Goal: Task Accomplishment & Management: Use online tool/utility

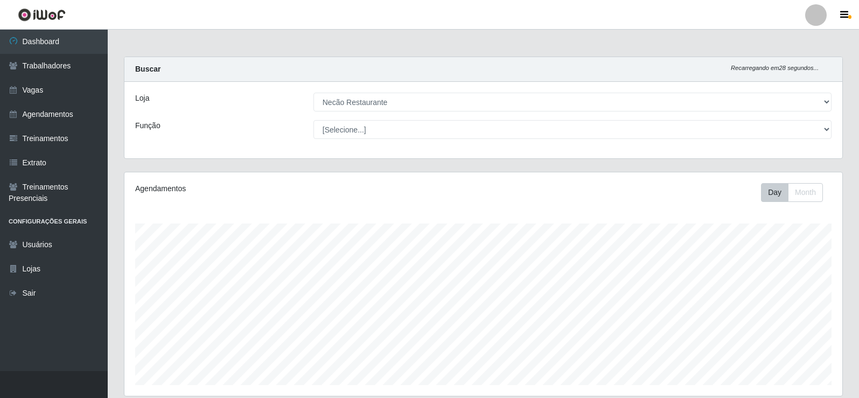
select select "334"
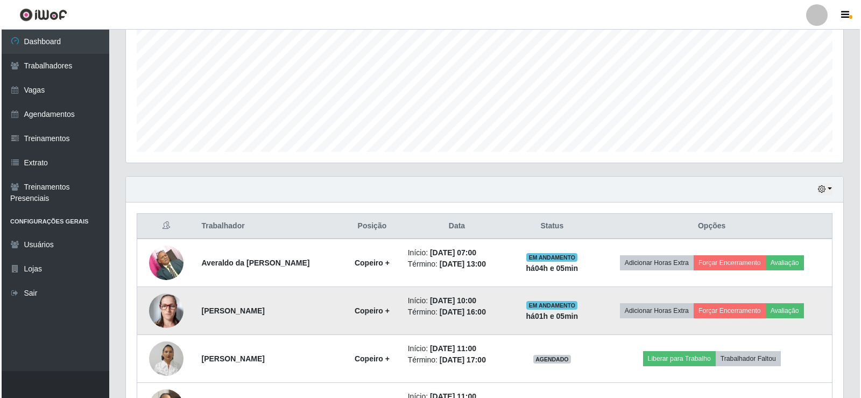
scroll to position [287, 0]
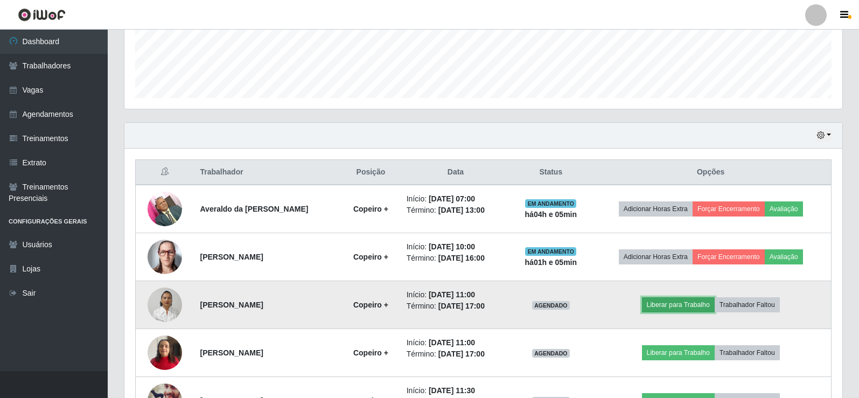
click at [687, 306] on button "Liberar para Trabalho" at bounding box center [678, 304] width 73 height 15
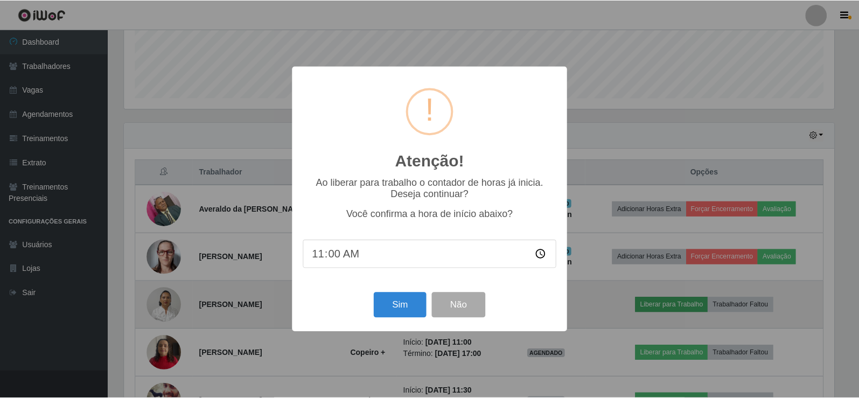
scroll to position [223, 712]
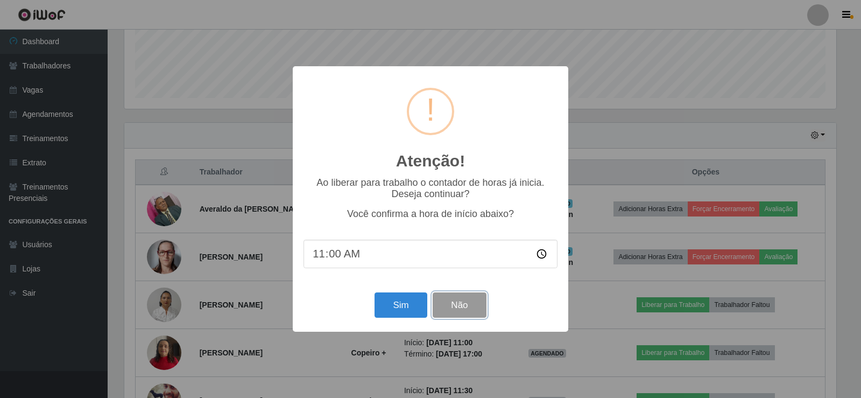
click at [479, 313] on button "Não" at bounding box center [459, 304] width 53 height 25
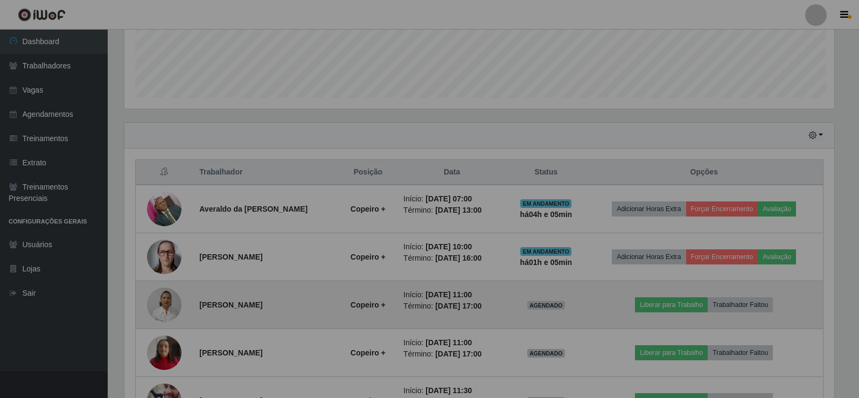
scroll to position [223, 718]
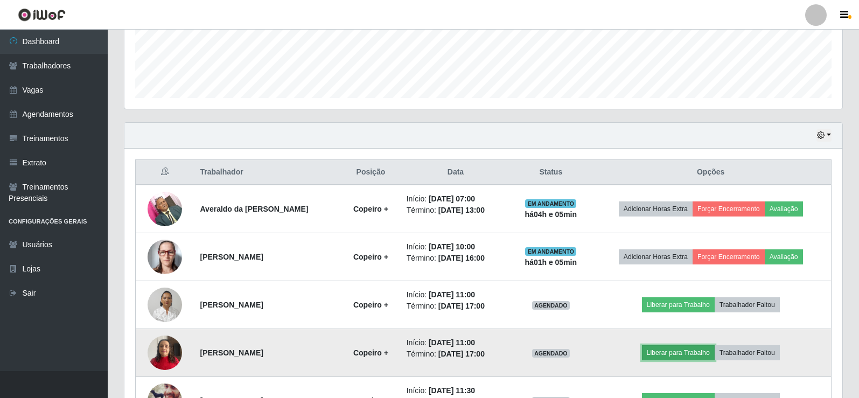
click at [694, 351] on button "Liberar para Trabalho" at bounding box center [678, 352] width 73 height 15
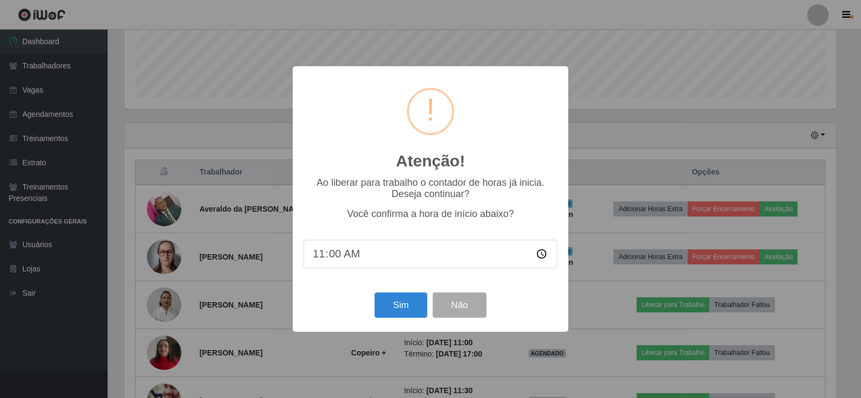
click at [332, 254] on input "11:00" at bounding box center [431, 254] width 254 height 29
type input "11:05"
click at [389, 302] on button "Sim" at bounding box center [401, 304] width 52 height 25
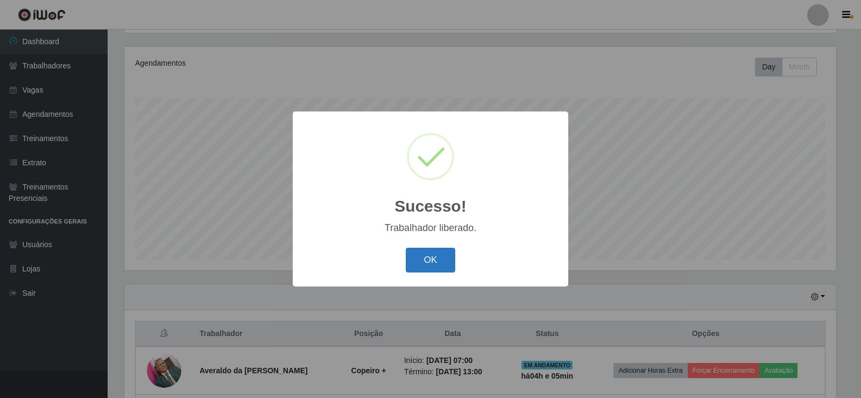
click at [444, 257] on button "OK" at bounding box center [431, 260] width 50 height 25
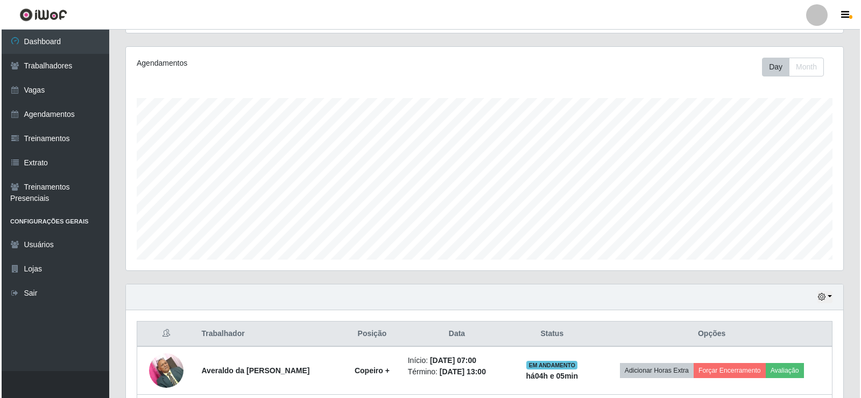
scroll to position [233, 0]
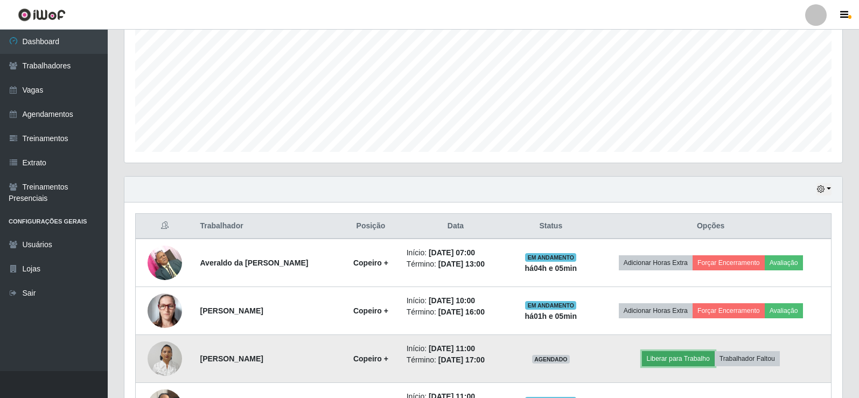
click at [704, 361] on button "Liberar para Trabalho" at bounding box center [678, 358] width 73 height 15
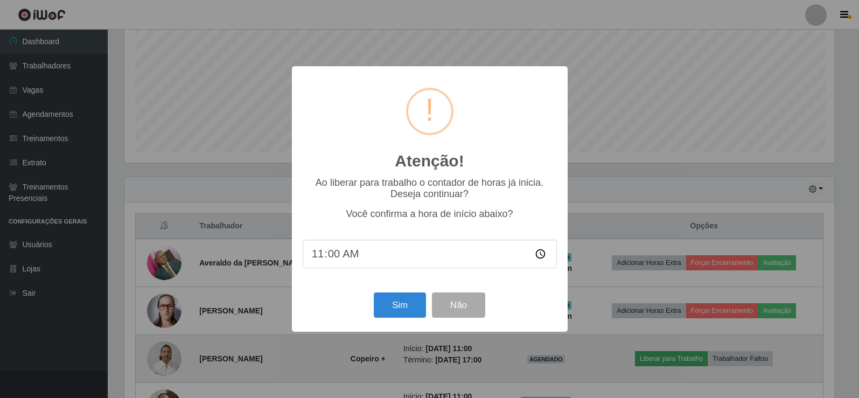
scroll to position [223, 712]
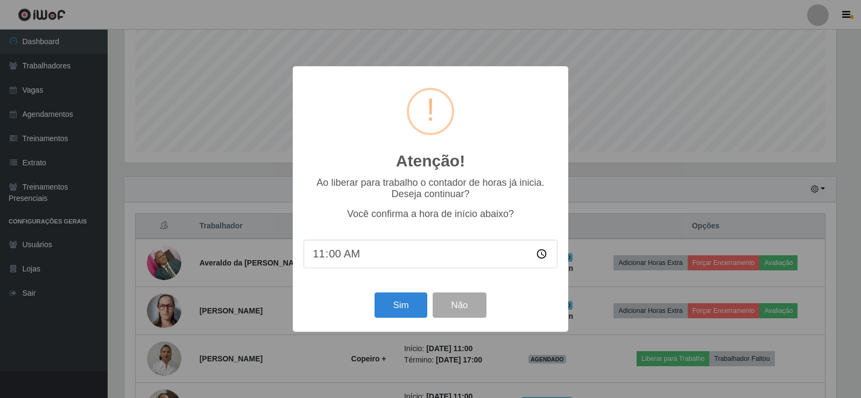
click at [337, 257] on input "11:00" at bounding box center [431, 254] width 254 height 29
type input "11:05"
click at [392, 304] on button "Sim" at bounding box center [401, 304] width 52 height 25
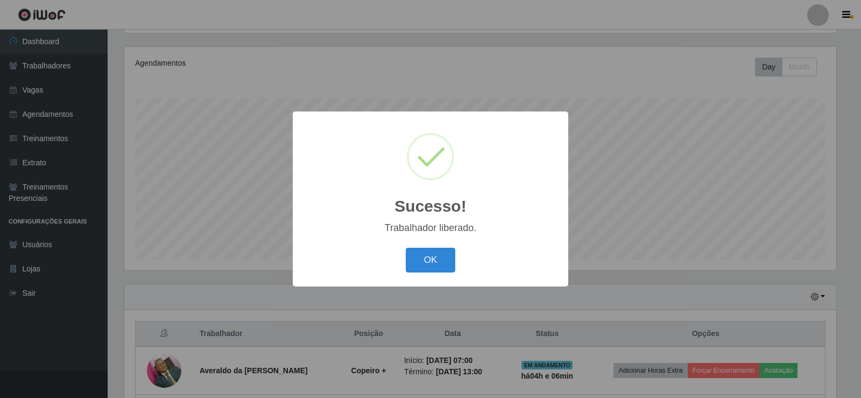
click at [447, 239] on div "Sucesso! × Trabalhador liberado. OK Cancel" at bounding box center [431, 198] width 276 height 174
click at [438, 260] on button "OK" at bounding box center [431, 260] width 50 height 25
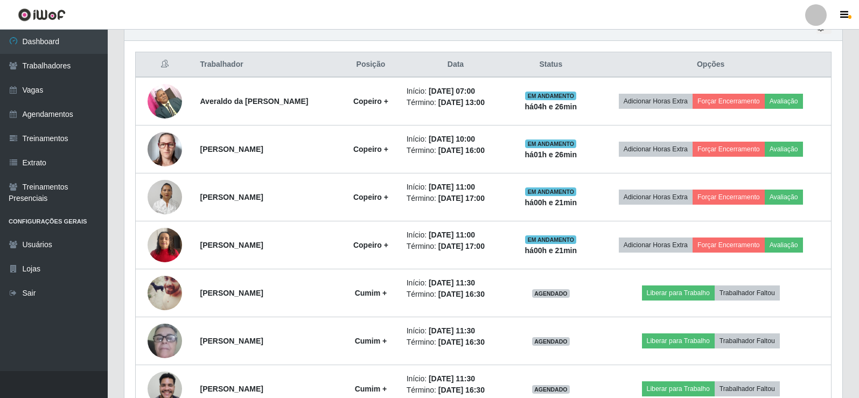
scroll to position [448, 0]
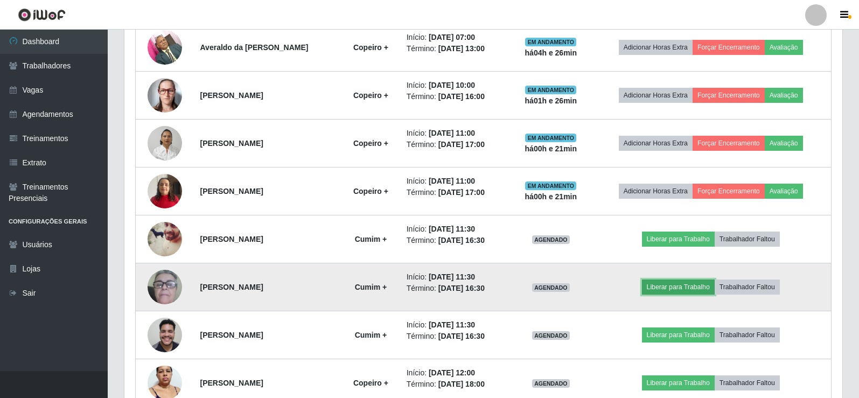
click at [671, 284] on button "Liberar para Trabalho" at bounding box center [678, 286] width 73 height 15
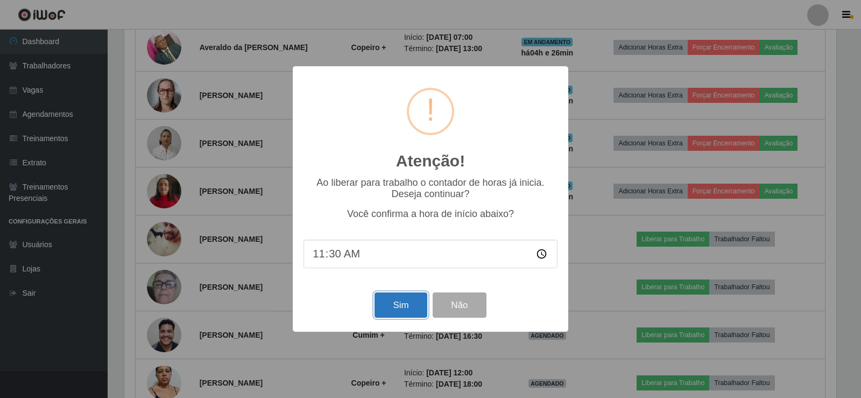
click at [411, 308] on button "Sim" at bounding box center [401, 304] width 52 height 25
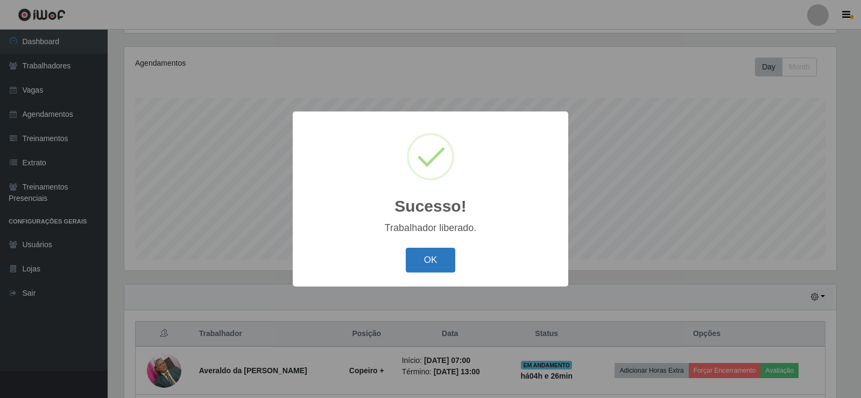
click at [451, 256] on button "OK" at bounding box center [431, 260] width 50 height 25
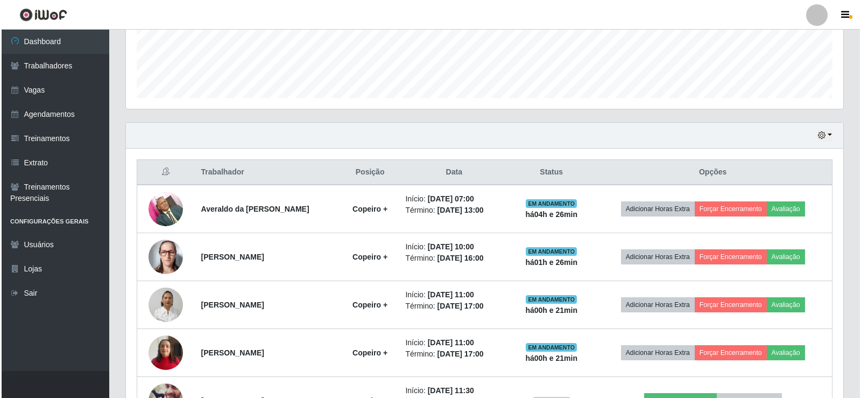
scroll to position [448, 0]
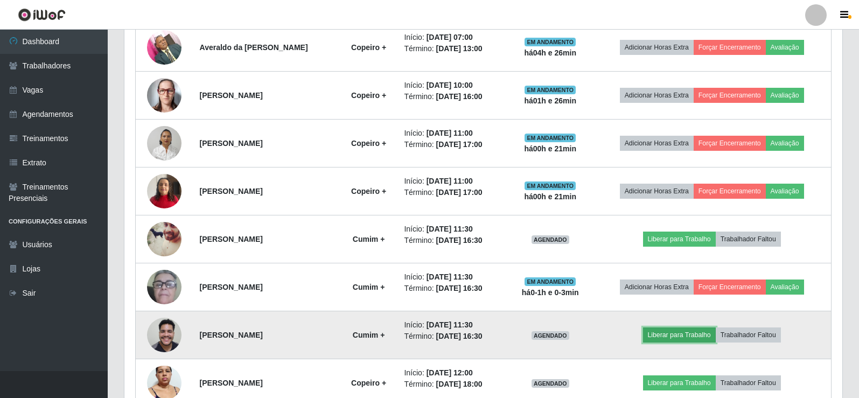
click at [705, 336] on button "Liberar para Trabalho" at bounding box center [679, 334] width 73 height 15
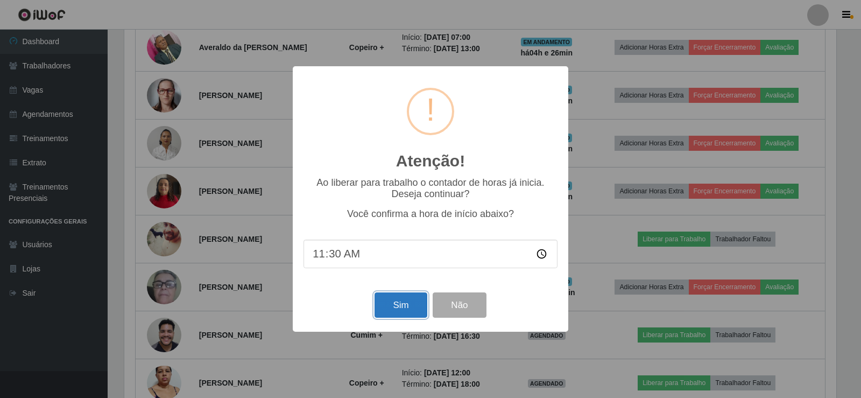
click at [395, 300] on button "Sim" at bounding box center [401, 304] width 52 height 25
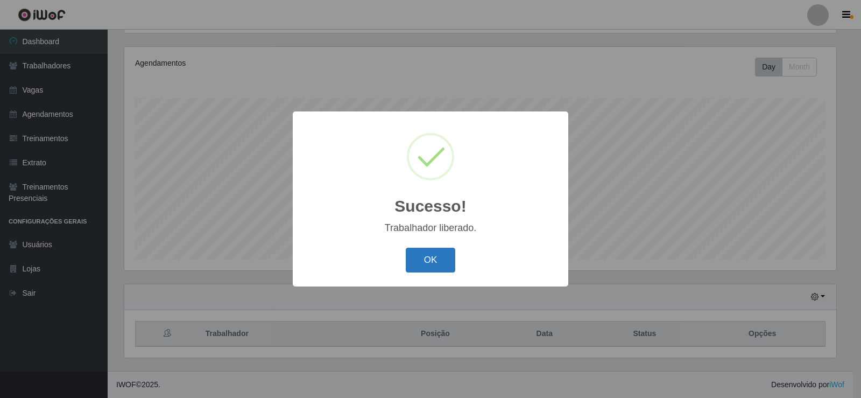
click at [430, 249] on button "OK" at bounding box center [431, 260] width 50 height 25
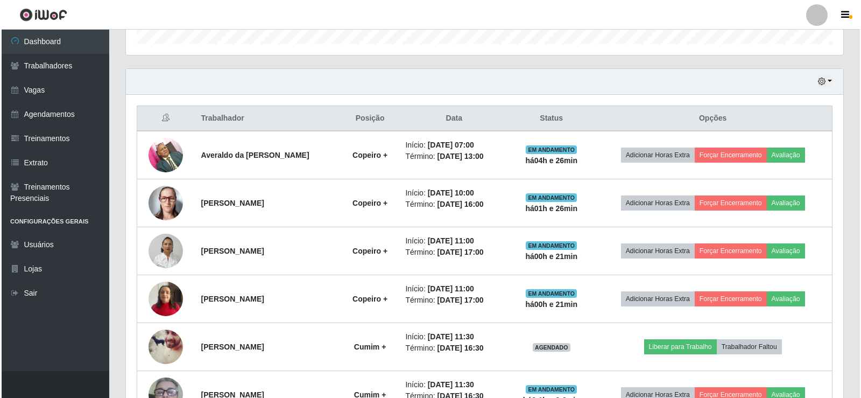
scroll to position [509, 0]
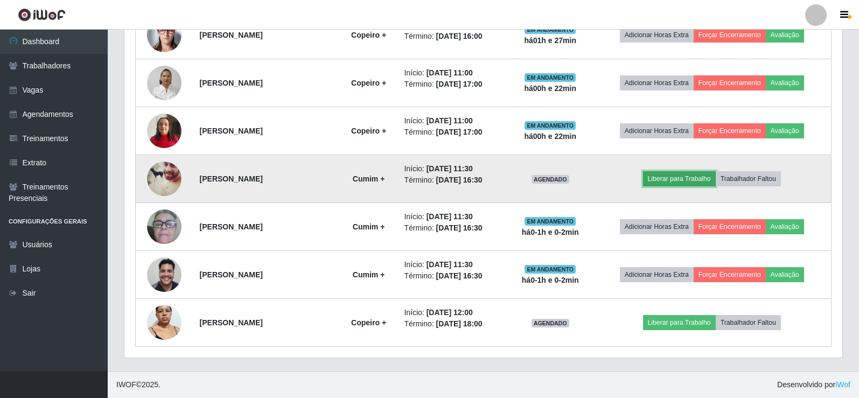
click at [694, 177] on button "Liberar para Trabalho" at bounding box center [679, 178] width 73 height 15
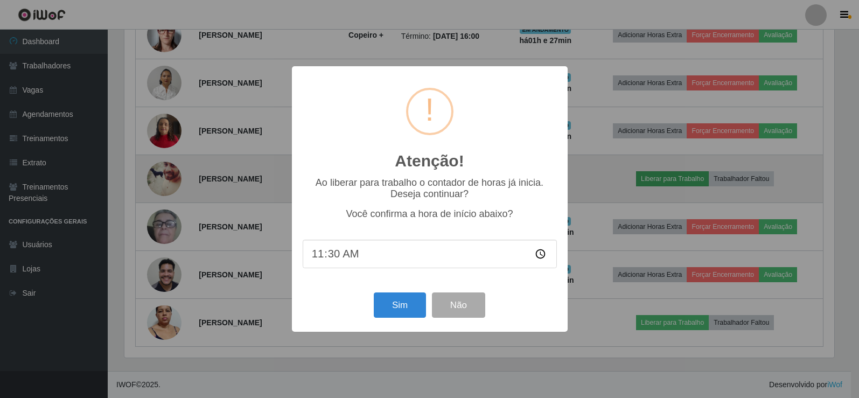
scroll to position [223, 712]
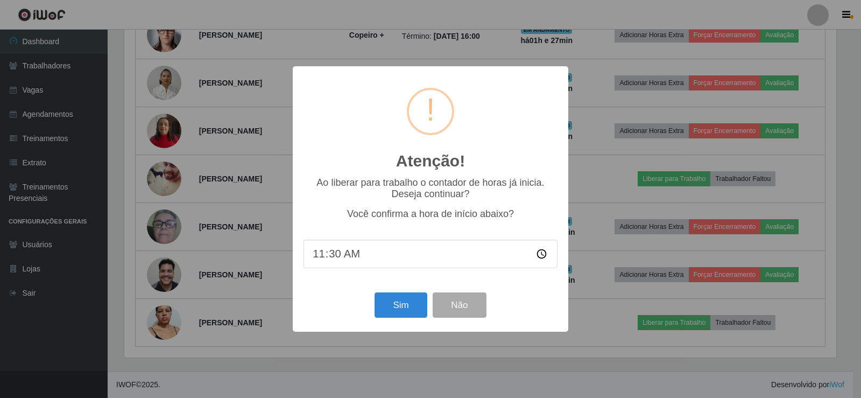
click at [428, 309] on div "Sim Não" at bounding box center [431, 305] width 254 height 31
click at [421, 309] on button "Sim" at bounding box center [401, 304] width 52 height 25
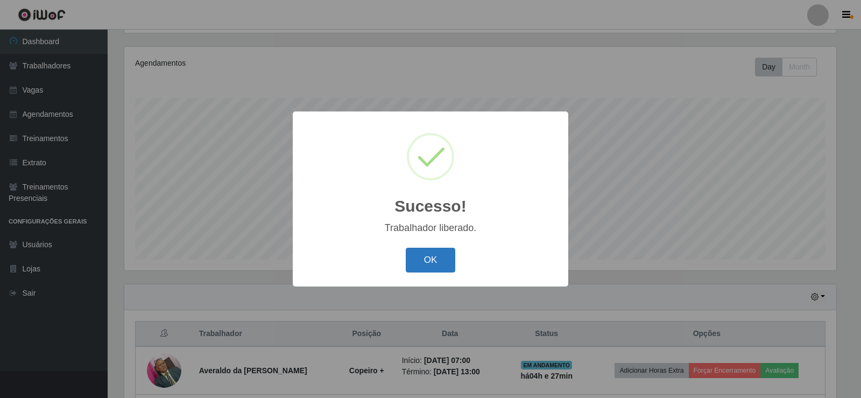
click at [445, 256] on button "OK" at bounding box center [431, 260] width 50 height 25
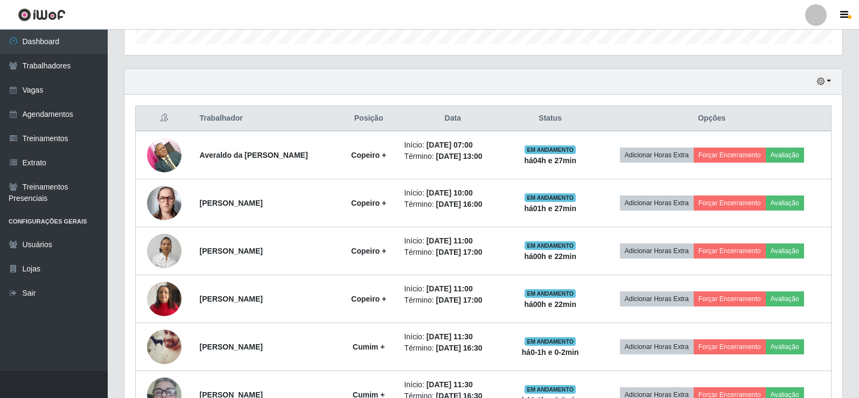
scroll to position [509, 0]
